Goal: Find specific page/section: Find specific page/section

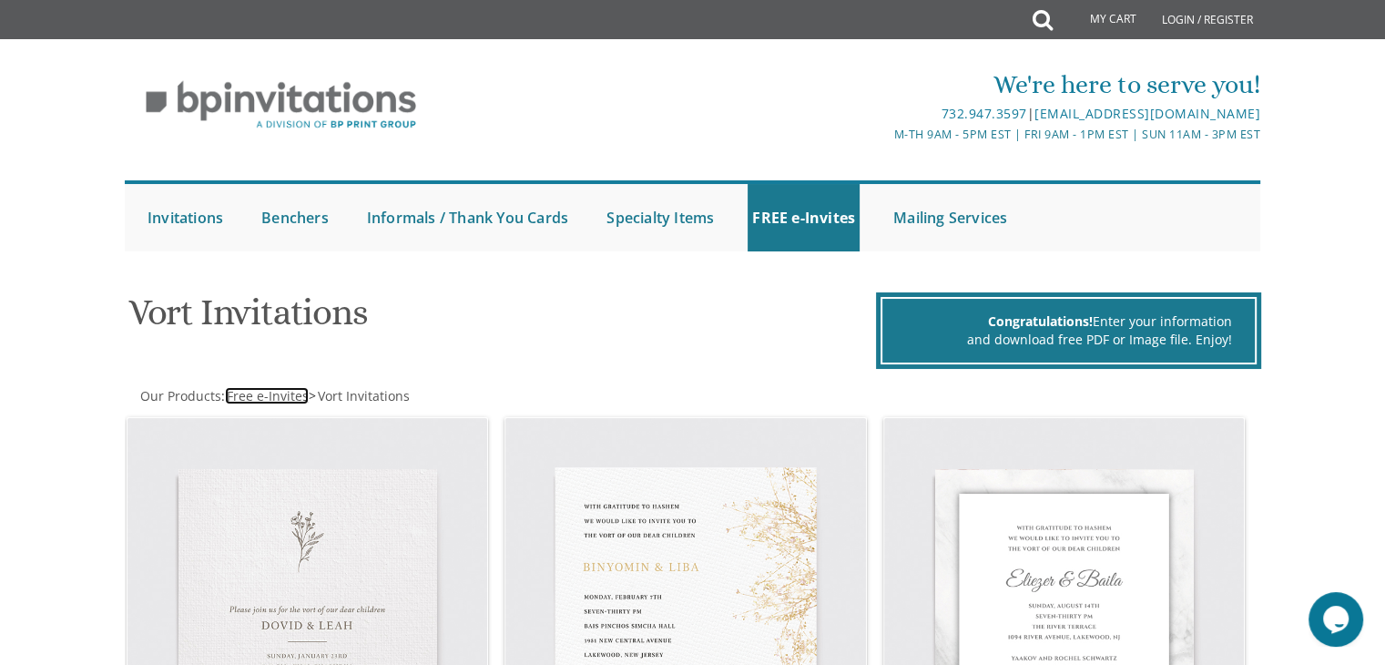
click at [273, 388] on span "Free e-Invites" at bounding box center [268, 395] width 82 height 17
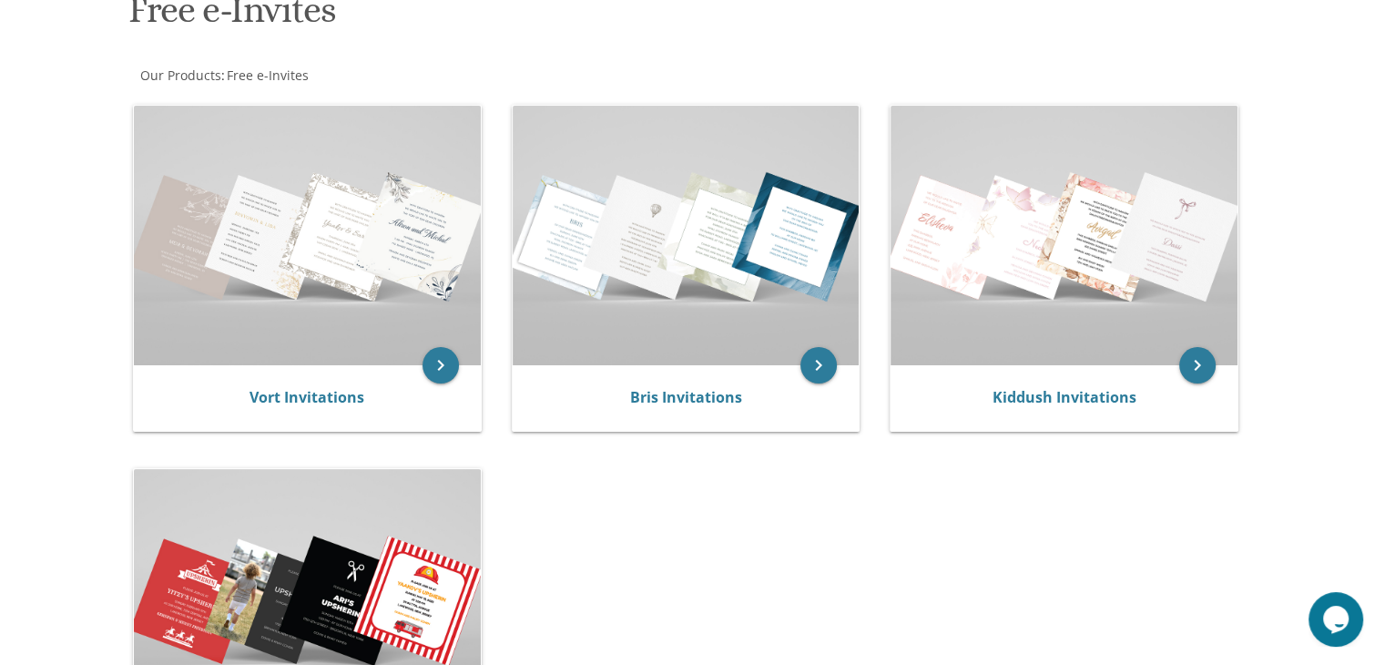
scroll to position [298, 0]
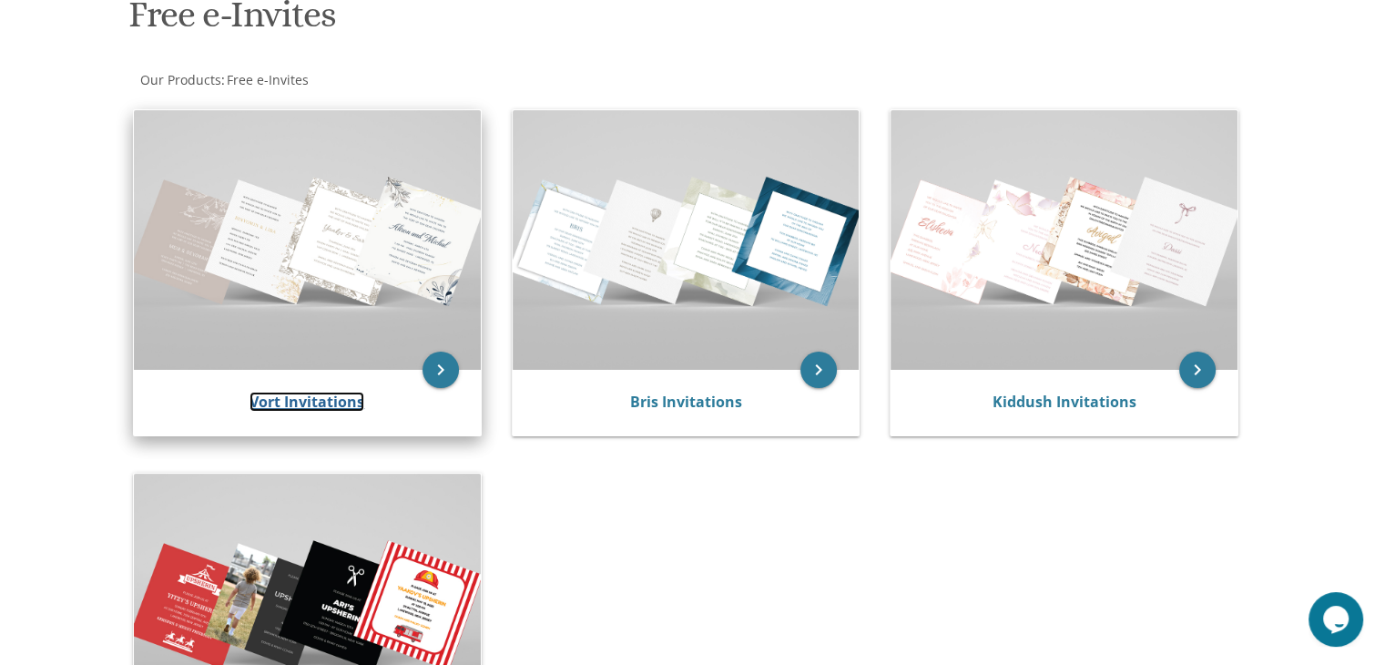
click at [313, 393] on link "Vort Invitations" at bounding box center [307, 402] width 115 height 20
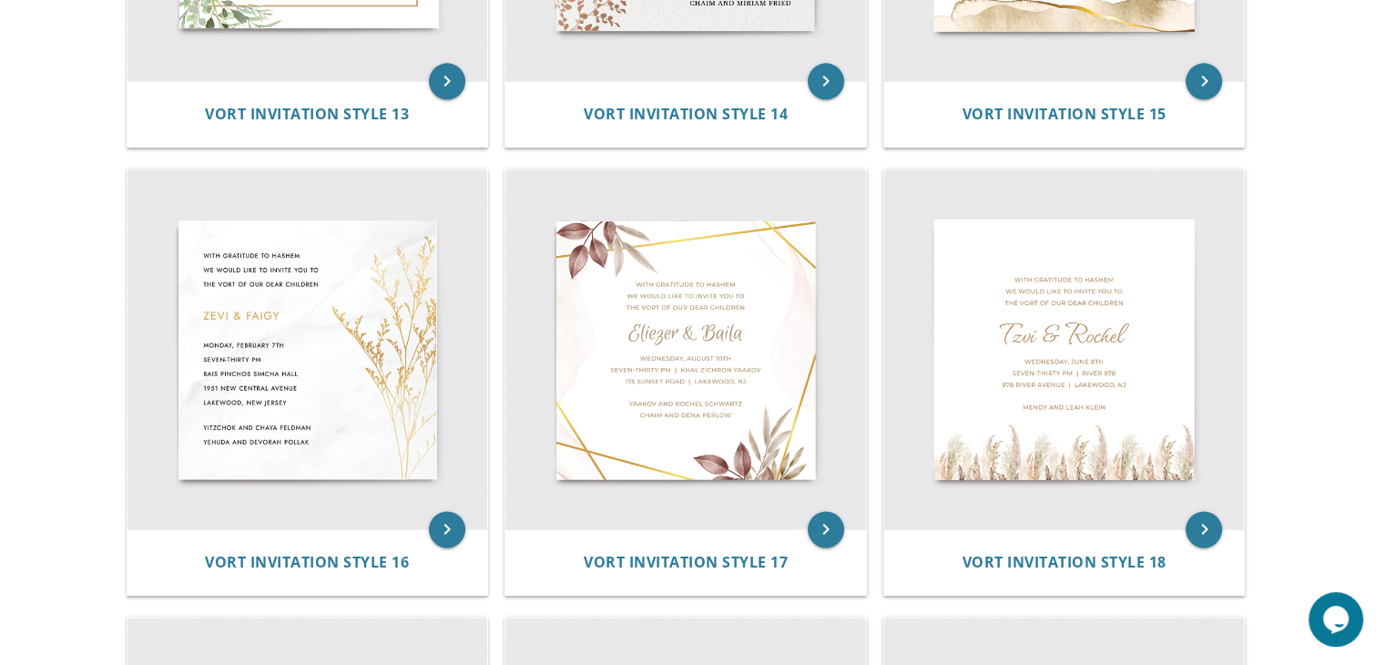
scroll to position [2590, 0]
